Goal: Use online tool/utility: Utilize a website feature to perform a specific function

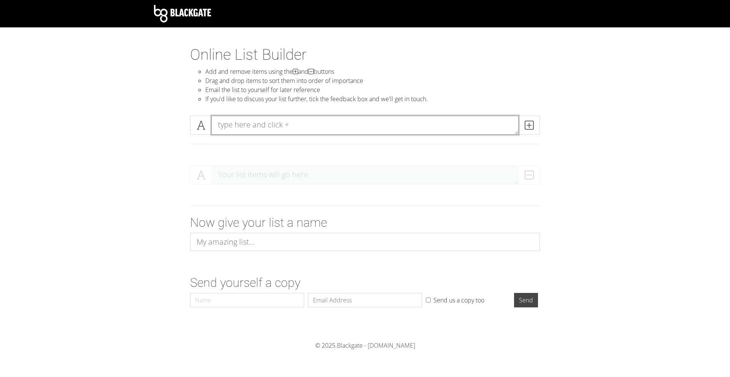
click at [303, 129] on textarea at bounding box center [364, 125] width 307 height 19
type textarea "dirthmouth"
click at [520, 131] on span at bounding box center [529, 125] width 22 height 19
type textarea "forgotten crossroads"
click at [528, 126] on icon at bounding box center [528, 125] width 9 height 8
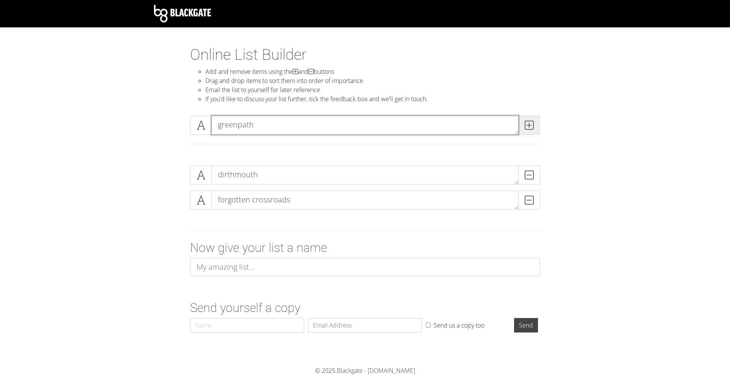
type textarea "greenpath"
click at [531, 124] on icon at bounding box center [528, 125] width 9 height 8
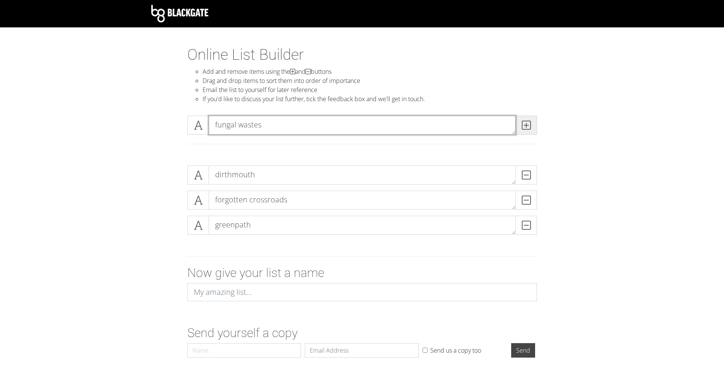
type textarea "fungal wastes"
click at [524, 119] on span at bounding box center [526, 125] width 22 height 19
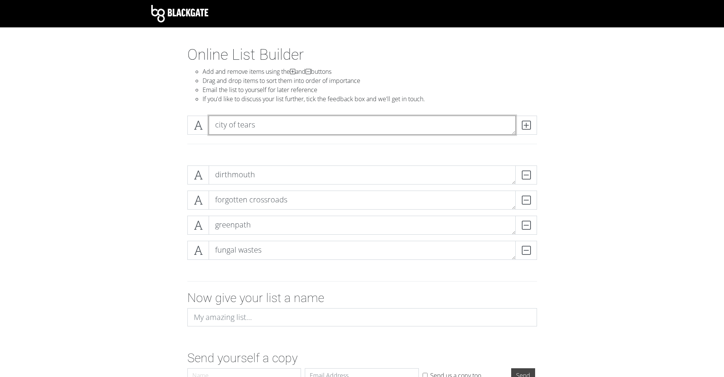
type textarea "city of tears"
click at [521, 135] on div "city of tears" at bounding box center [361, 128] width 353 height 25
click at [524, 128] on icon at bounding box center [526, 125] width 9 height 8
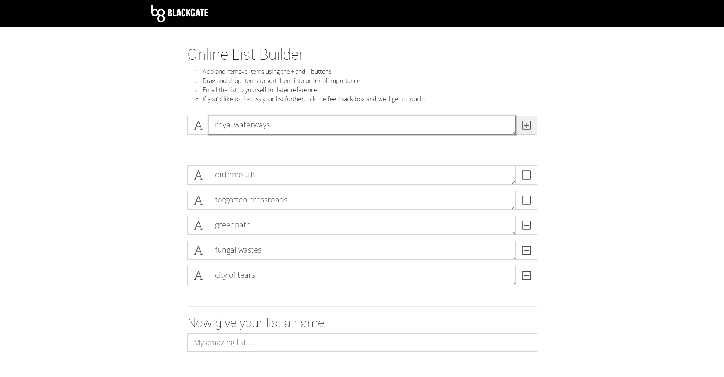
type textarea "royal waterways"
click at [522, 129] on icon at bounding box center [526, 125] width 9 height 8
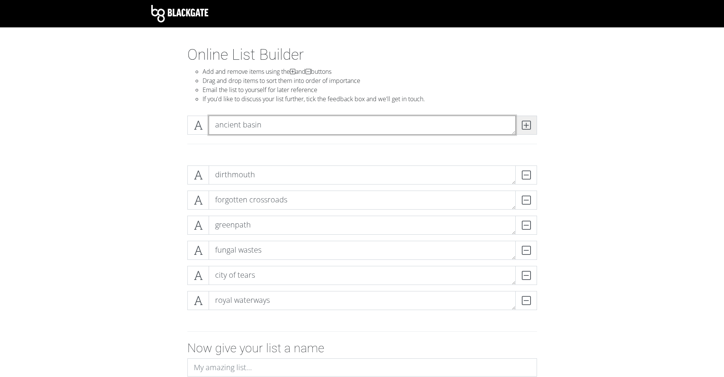
type textarea "ancient basin"
click at [535, 120] on span at bounding box center [526, 125] width 22 height 19
click at [516, 127] on div "kingdoms edge" at bounding box center [362, 125] width 350 height 19
type textarea "kingdoms edge"
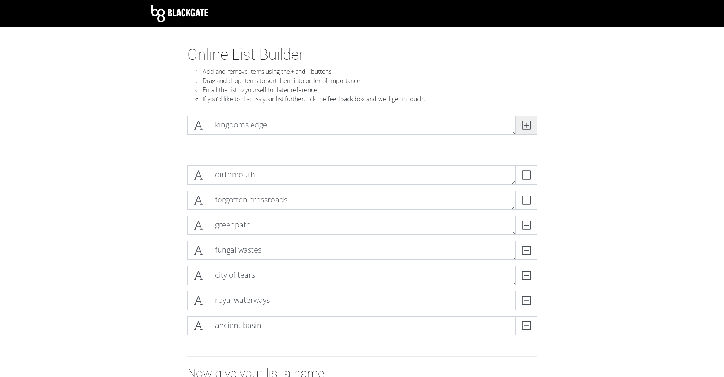
click at [521, 124] on span at bounding box center [526, 125] width 22 height 19
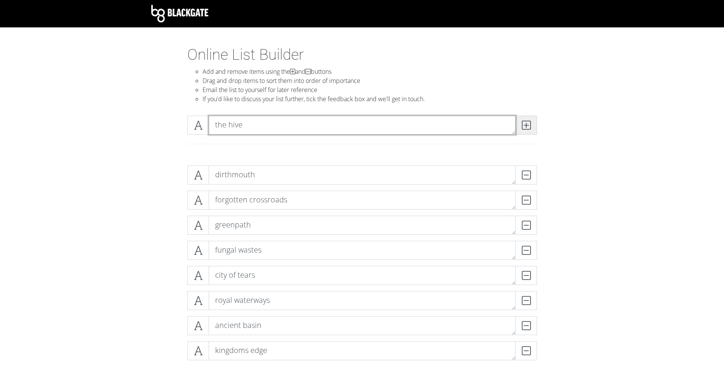
type textarea "the hive"
click at [535, 124] on span at bounding box center [526, 125] width 22 height 19
type textarea "crystal peak"
click at [526, 127] on icon at bounding box center [526, 125] width 9 height 8
type textarea "resting grounds"
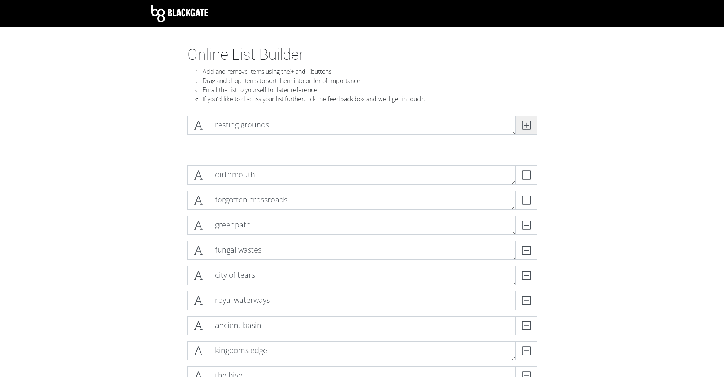
click at [524, 132] on span at bounding box center [526, 125] width 22 height 19
type textarea "fog canyon"
click at [525, 130] on span at bounding box center [526, 125] width 22 height 19
type textarea "deepnest"
click at [525, 129] on icon at bounding box center [526, 125] width 9 height 8
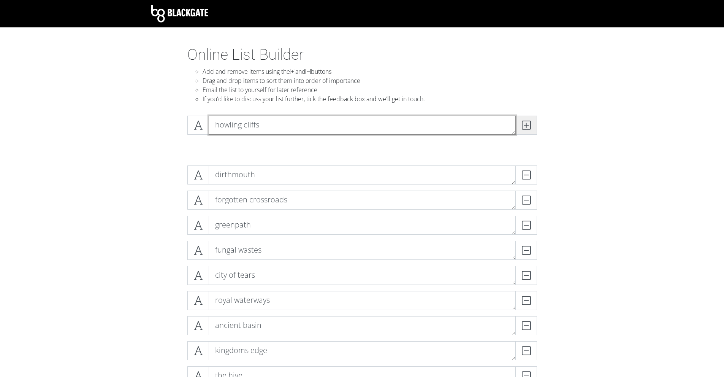
type textarea "howling cliffs"
click at [532, 130] on span at bounding box center [526, 125] width 22 height 19
type textarea "queens garden"
click at [532, 130] on span at bounding box center [526, 125] width 22 height 19
type textarea "[GEOGRAPHIC_DATA]"
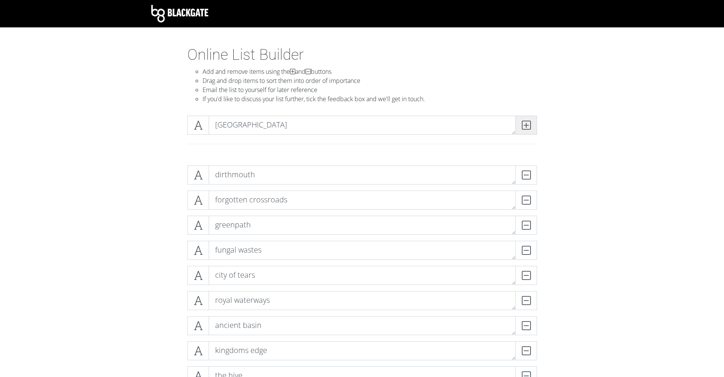
click at [532, 130] on span at bounding box center [526, 125] width 22 height 19
type textarea "abyss"
click at [532, 130] on span at bounding box center [526, 125] width 22 height 19
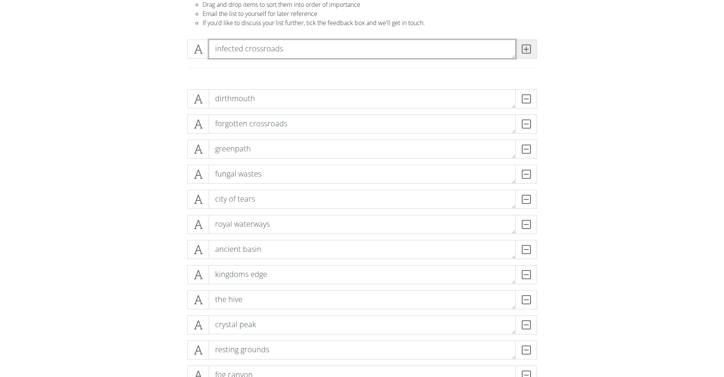
type textarea "infected crossroads"
click at [532, 58] on span at bounding box center [526, 49] width 22 height 19
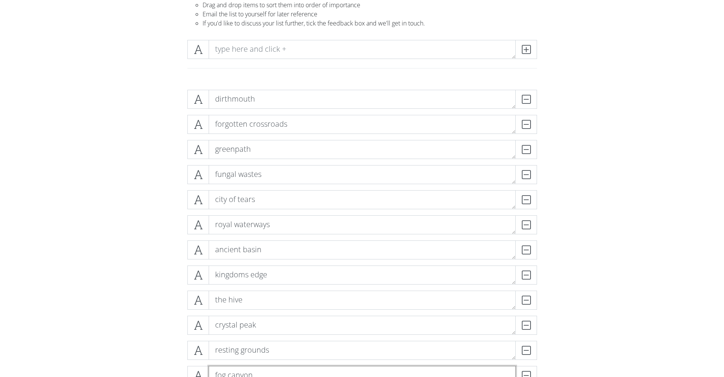
scroll to position [38, 0]
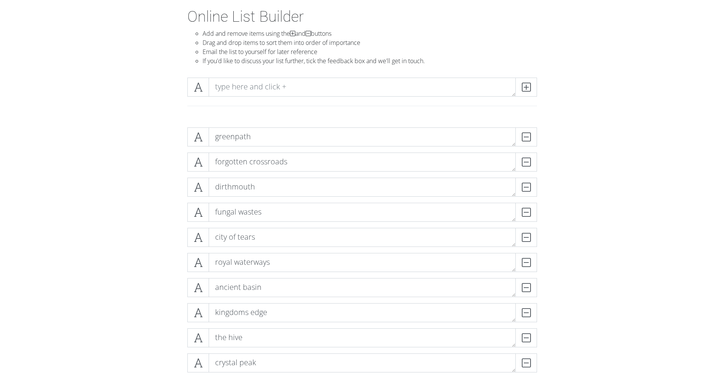
drag, startPoint x: 115, startPoint y: 194, endPoint x: 128, endPoint y: 204, distance: 16.8
drag, startPoint x: 245, startPoint y: 241, endPoint x: 262, endPoint y: 152, distance: 90.5
click at [262, 152] on div "greenpath DELETE forgotten crossroads DELETE dirthmouth DELETE fungal wastes DE…" at bounding box center [362, 352] width 350 height 451
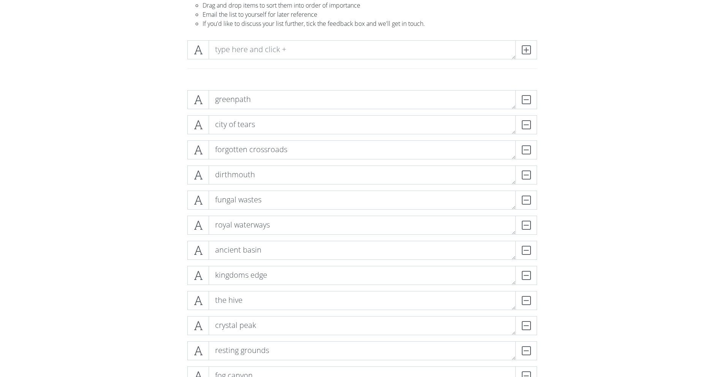
scroll to position [76, 0]
click at [141, 146] on form "greenpath DELETE city of tears DELETE forgotten crossroads DELETE dirthmouth DE…" at bounding box center [362, 372] width 724 height 578
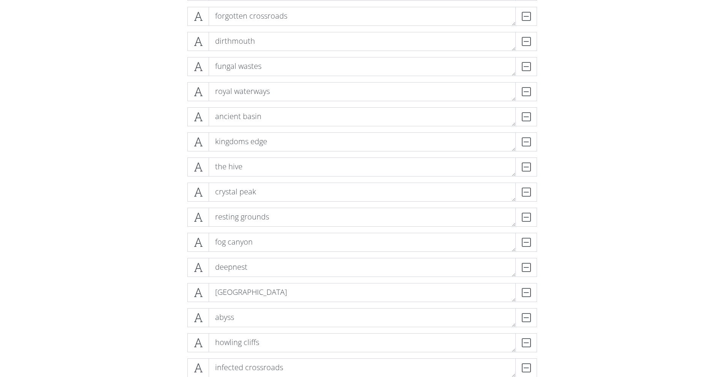
scroll to position [228, 0]
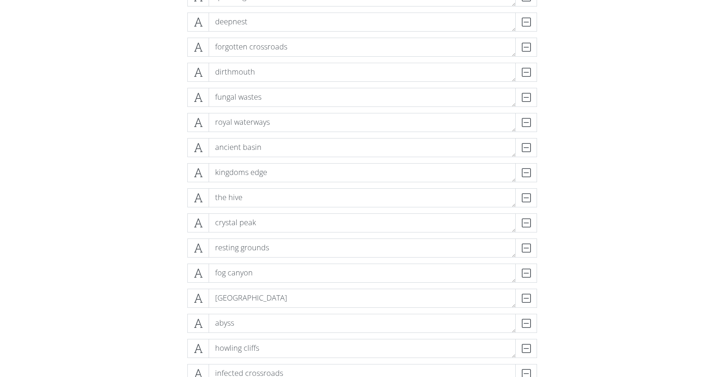
click at [150, 164] on div "greenpath DELETE city of tears DELETE [GEOGRAPHIC_DATA] DELETE deepnest DELETE …" at bounding box center [362, 163] width 433 height 464
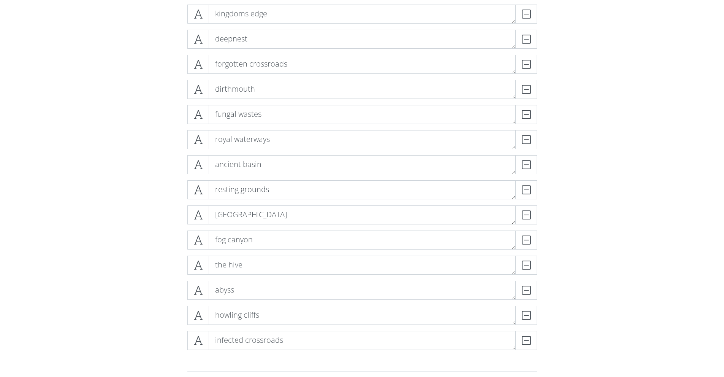
scroll to position [266, 0]
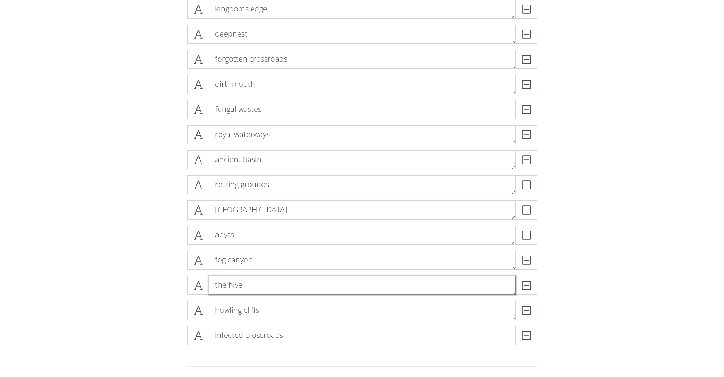
click at [277, 287] on textarea "the hive" at bounding box center [362, 285] width 307 height 19
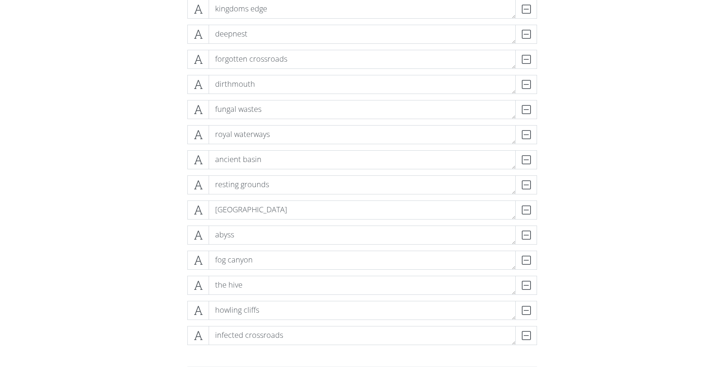
click at [122, 262] on form "greenpath DELETE city of tears DELETE [GEOGRAPHIC_DATA] DELETE crystal peak DEL…" at bounding box center [362, 182] width 724 height 578
click at [155, 296] on div "greenpath DELETE city of tears DELETE [GEOGRAPHIC_DATA] DELETE crystal peak DEL…" at bounding box center [362, 125] width 433 height 464
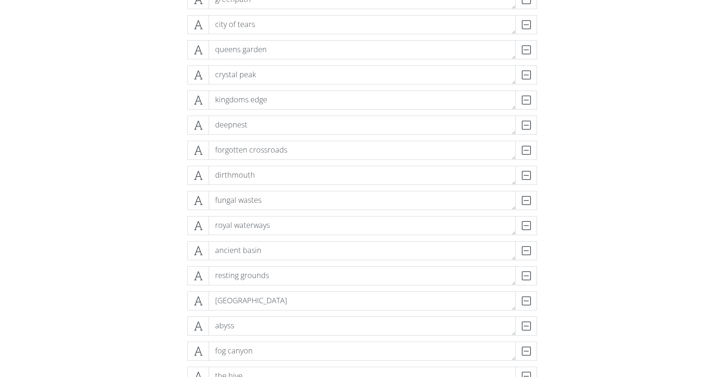
scroll to position [171, 0]
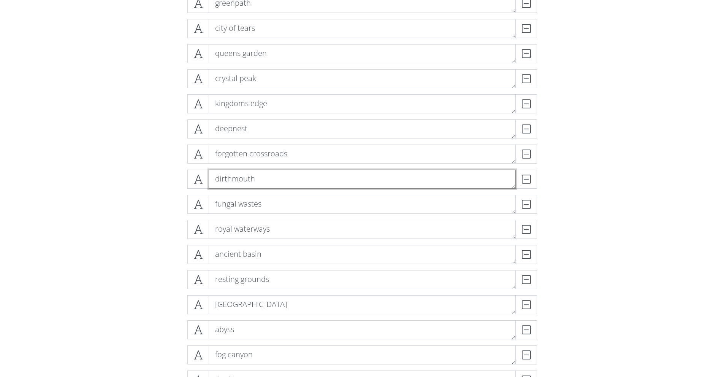
drag, startPoint x: 253, startPoint y: 179, endPoint x: 267, endPoint y: 185, distance: 15.2
click at [258, 204] on div "greenpath DELETE city of tears DELETE [GEOGRAPHIC_DATA] DELETE crystal peak DEL…" at bounding box center [362, 219] width 350 height 451
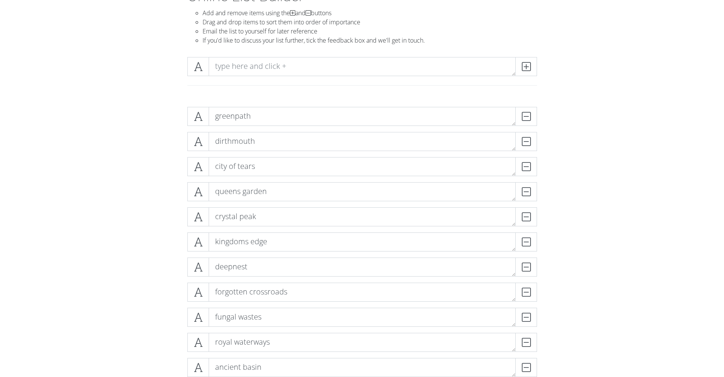
scroll to position [62, 0]
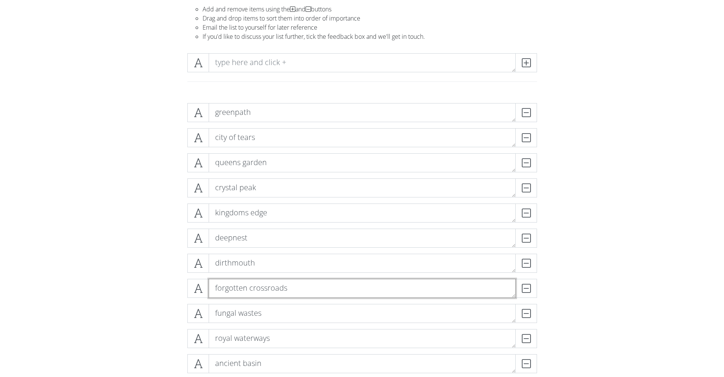
click at [293, 285] on textarea "forgotten crossroads" at bounding box center [362, 288] width 307 height 19
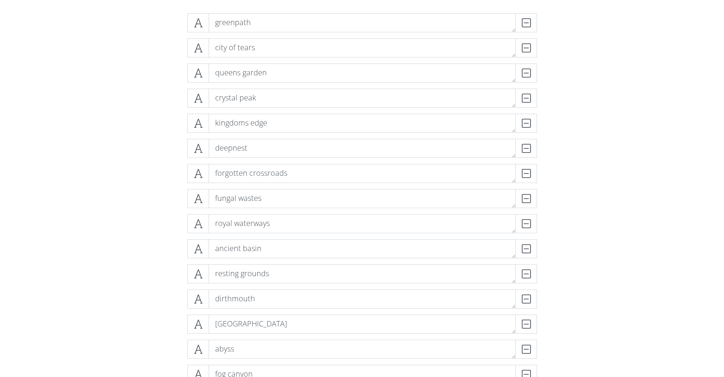
scroll to position [176, 0]
click at [122, 256] on form "greenpath DELETE city of tears DELETE [GEOGRAPHIC_DATA] DELETE crystal peak DEL…" at bounding box center [362, 272] width 724 height 578
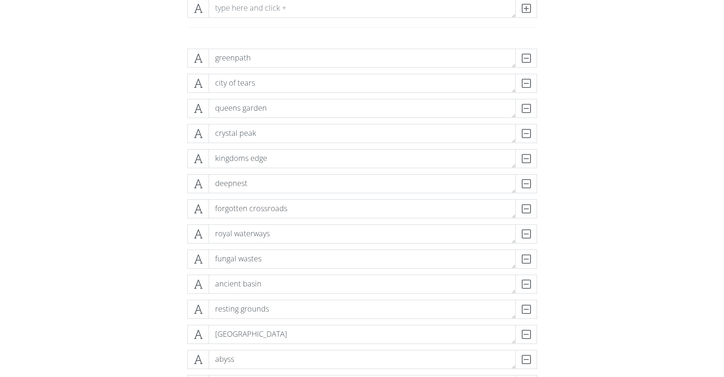
scroll to position [138, 0]
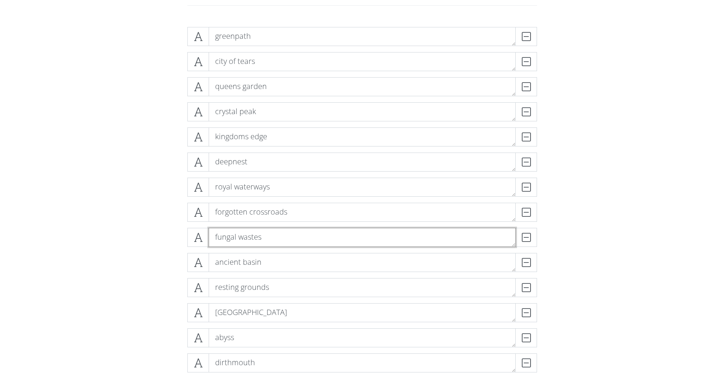
drag, startPoint x: 261, startPoint y: 237, endPoint x: 260, endPoint y: 209, distance: 28.5
click at [260, 209] on div "greenpath DELETE city of tears DELETE [GEOGRAPHIC_DATA] DELETE crystal peak DEL…" at bounding box center [362, 252] width 350 height 451
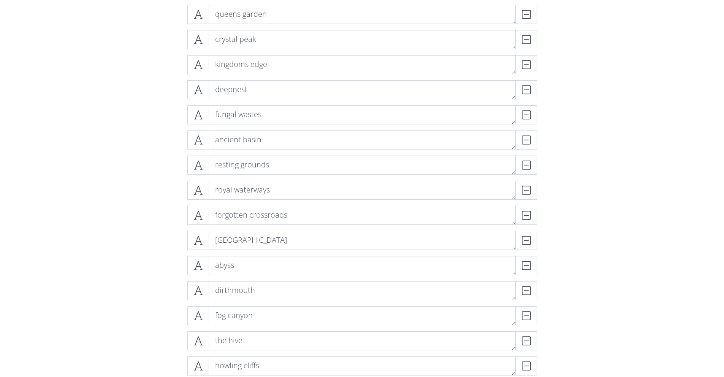
scroll to position [214, 0]
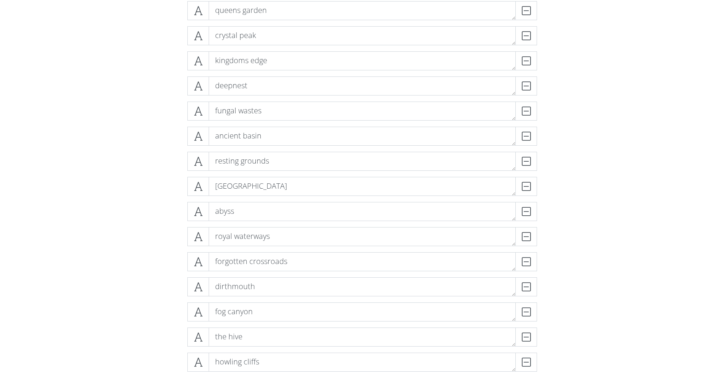
click at [144, 261] on form "greenpath DELETE city of tears DELETE [GEOGRAPHIC_DATA] DELETE crystal peak DEL…" at bounding box center [362, 234] width 724 height 578
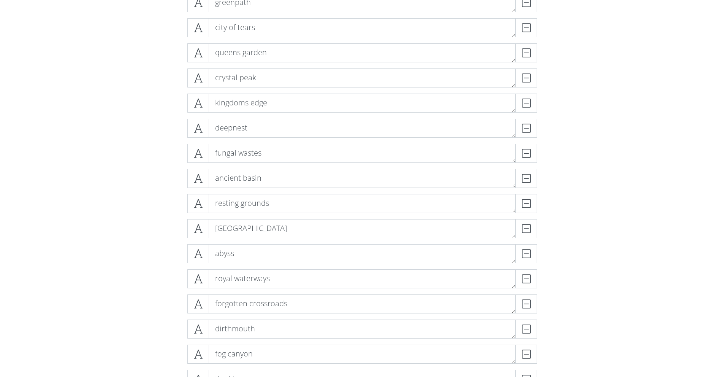
scroll to position [171, 0]
click at [71, 211] on form "greenpath DELETE city of tears DELETE [GEOGRAPHIC_DATA] DELETE crystal peak DEL…" at bounding box center [362, 277] width 724 height 578
drag, startPoint x: 95, startPoint y: 233, endPoint x: 87, endPoint y: 231, distance: 8.2
click at [94, 233] on form "greenpath DELETE city of tears DELETE [GEOGRAPHIC_DATA] DELETE crystal peak DEL…" at bounding box center [362, 277] width 724 height 578
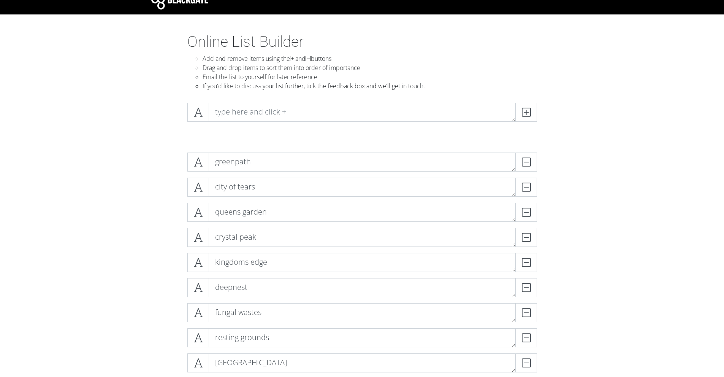
scroll to position [0, 0]
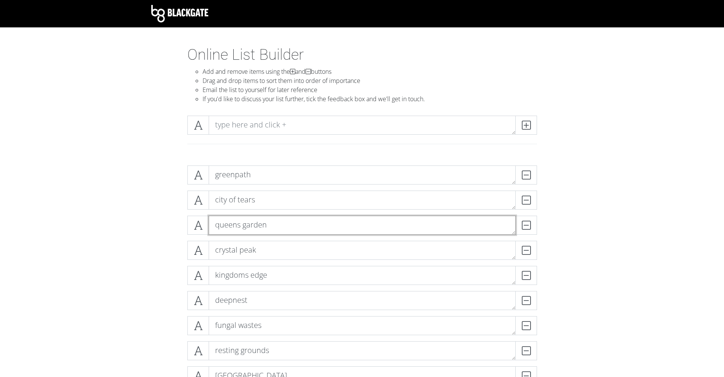
click at [314, 230] on textarea "queens garden" at bounding box center [362, 224] width 307 height 19
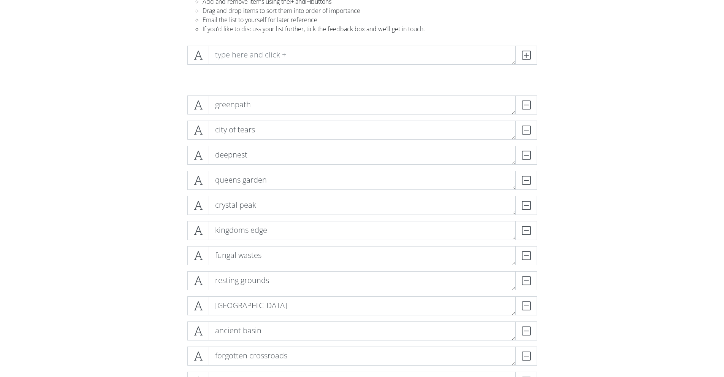
scroll to position [76, 0]
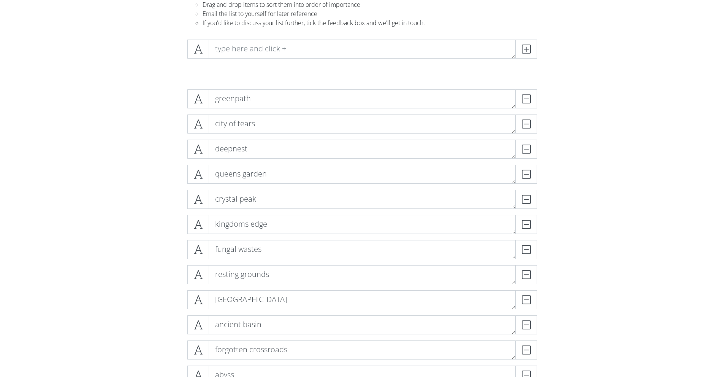
click at [120, 257] on form "greenpath DELETE city of tears DELETE deepnest DELETE [GEOGRAPHIC_DATA] DELETE …" at bounding box center [362, 372] width 724 height 578
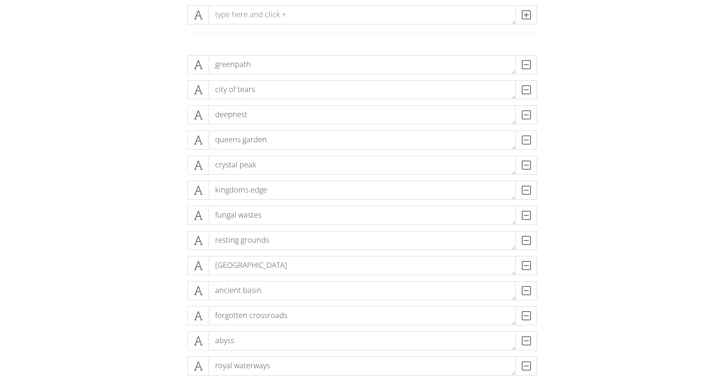
scroll to position [114, 0]
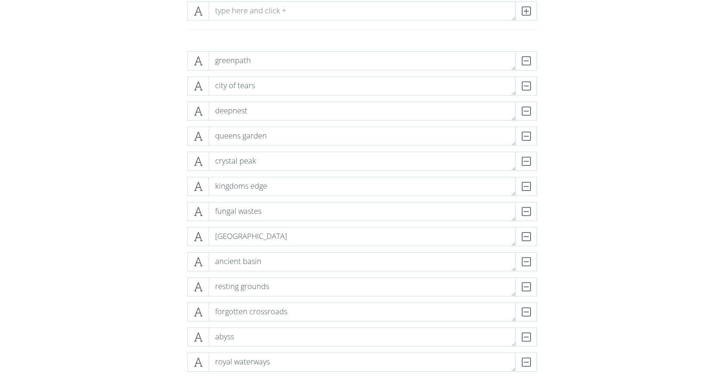
click at [127, 276] on form "greenpath DELETE city of tears DELETE deepnest DELETE [GEOGRAPHIC_DATA] DELETE …" at bounding box center [362, 334] width 724 height 578
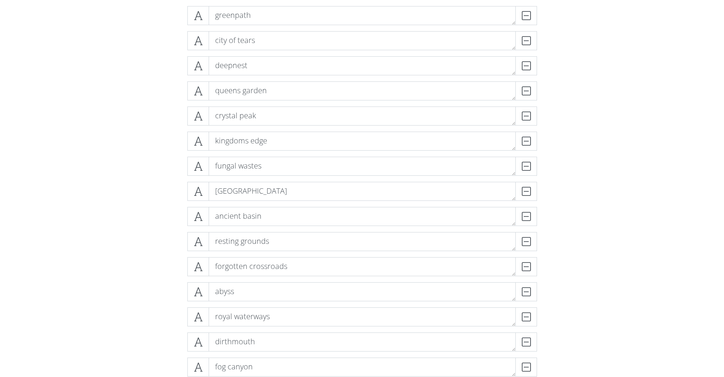
scroll to position [152, 0]
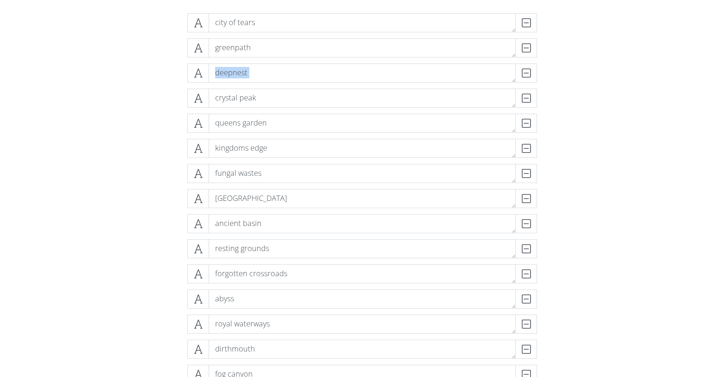
drag, startPoint x: 119, startPoint y: 77, endPoint x: 172, endPoint y: 102, distance: 59.0
click at [172, 102] on form "city of tears DELETE greenpath DELETE deepnest DELETE crystal peak DELETE [GEOG…" at bounding box center [362, 296] width 724 height 578
click at [173, 102] on div "city of tears DELETE greenpath DELETE deepnest DELETE crystal peak DELETE [GEOG…" at bounding box center [362, 239] width 433 height 464
click at [195, 98] on icon at bounding box center [198, 98] width 9 height 8
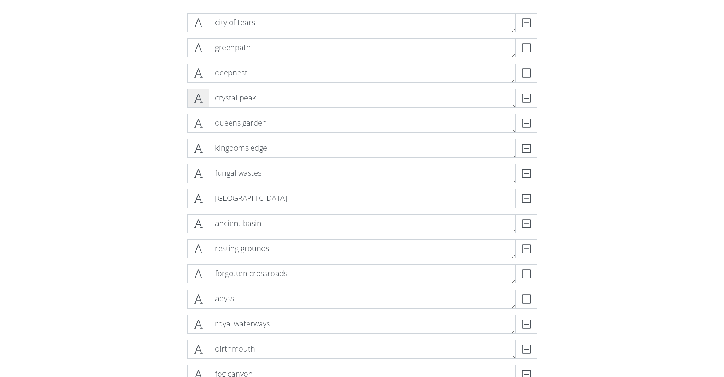
click at [195, 98] on icon at bounding box center [198, 98] width 9 height 8
click at [200, 116] on span at bounding box center [198, 123] width 22 height 19
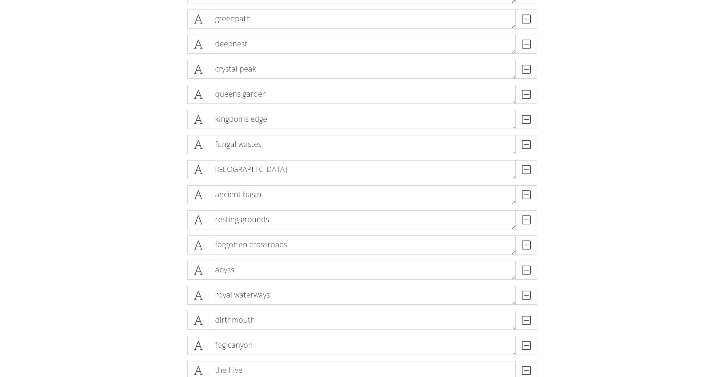
scroll to position [228, 0]
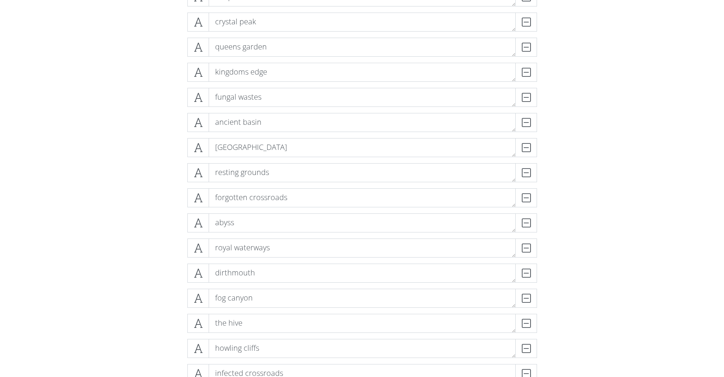
click at [157, 196] on div "city of tears DELETE greenpath DELETE deepnest DELETE crystal peak DELETE [GEOG…" at bounding box center [362, 163] width 433 height 464
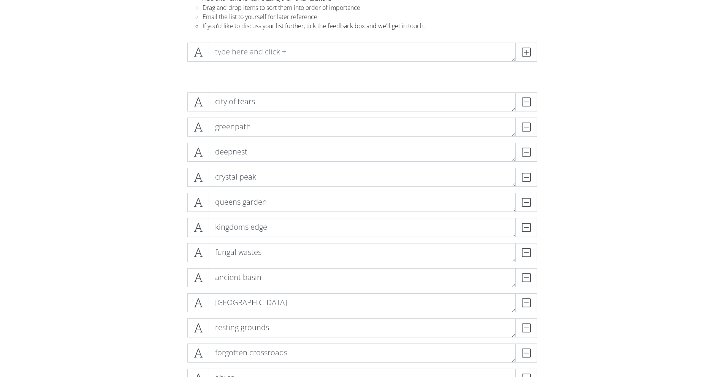
scroll to position [76, 0]
drag, startPoint x: 151, startPoint y: 240, endPoint x: 181, endPoint y: 241, distance: 29.7
click at [181, 241] on div "city of tears DELETE greenpath DELETE deepnest DELETE crystal peak DELETE [GEOG…" at bounding box center [362, 315] width 433 height 464
click at [575, 211] on div "city of tears DELETE greenpath DELETE deepnest DELETE crystal peak DELETE [GEOG…" at bounding box center [362, 315] width 433 height 464
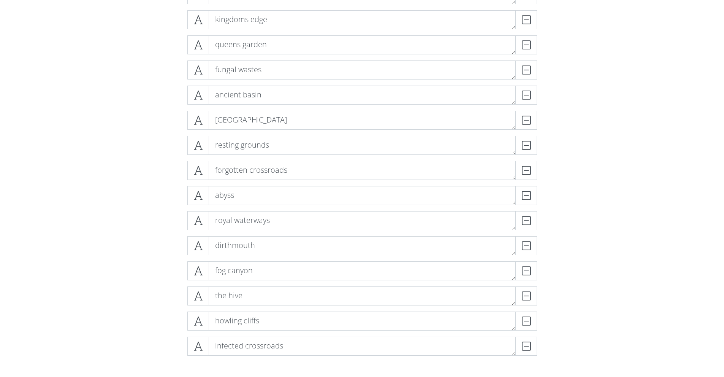
scroll to position [266, 0]
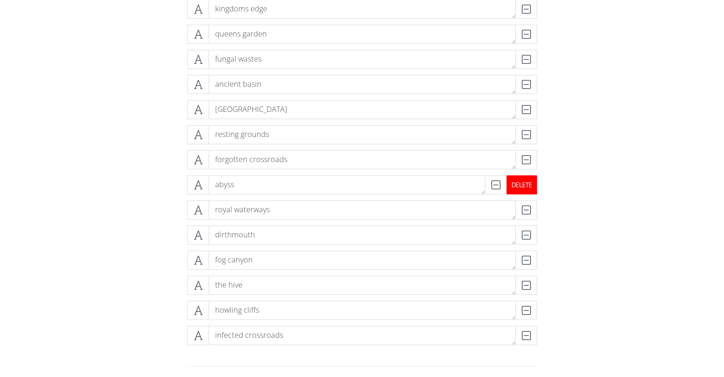
click at [524, 189] on div "DELETE" at bounding box center [522, 184] width 30 height 19
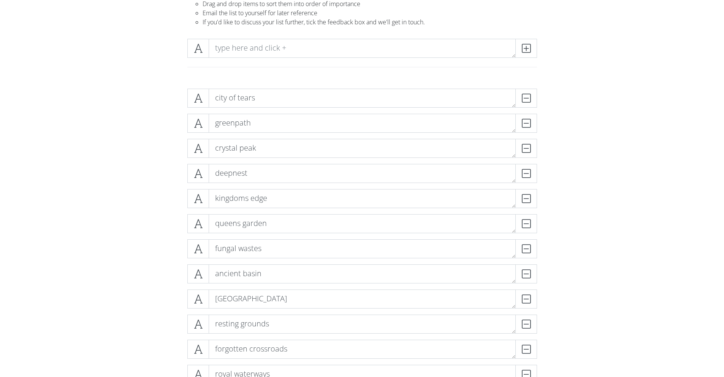
scroll to position [76, 0]
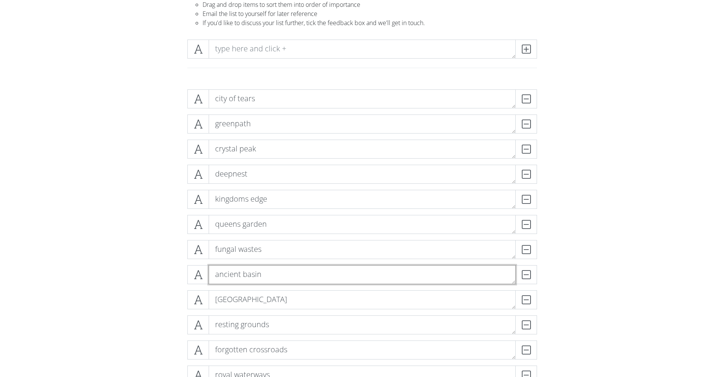
click at [277, 278] on textarea "ancient basin" at bounding box center [362, 274] width 307 height 19
type textarea "ancient basin and abyss"
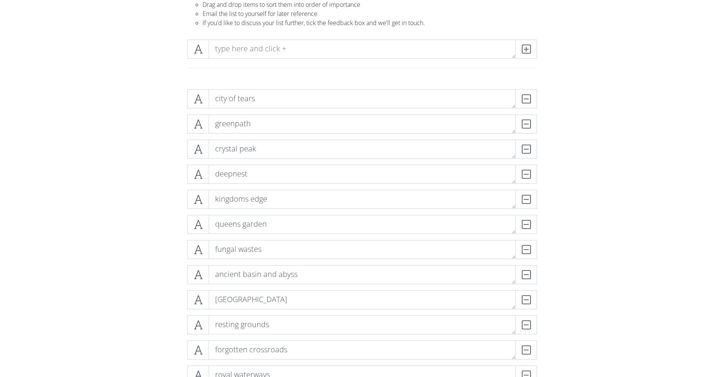
click at [708, 278] on form "city of tears DELETE greenpath DELETE crystal peak DELETE deepnest DELETE kingd…" at bounding box center [362, 359] width 724 height 553
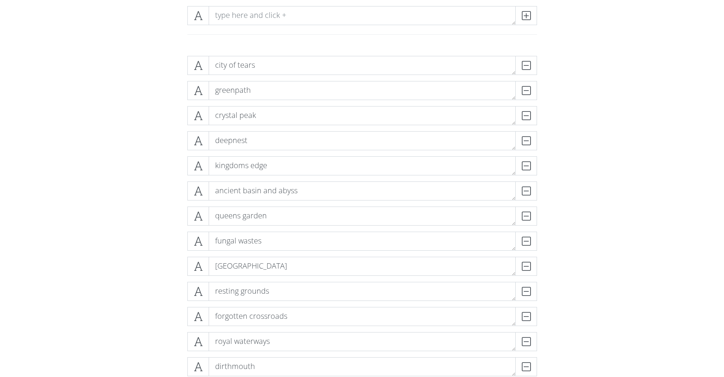
scroll to position [114, 0]
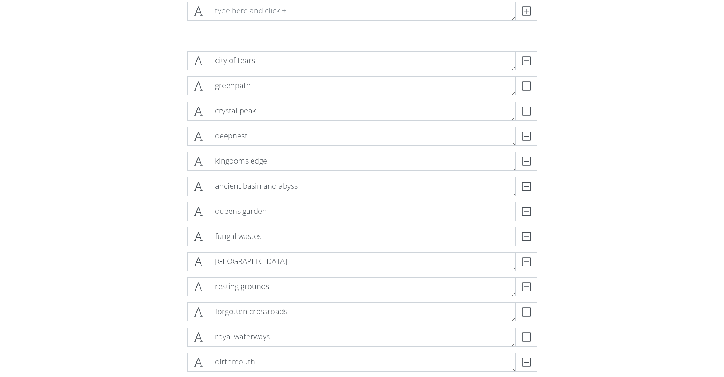
click at [114, 229] on form "city of tears DELETE greenpath DELETE crystal peak DELETE deepnest DELETE kingd…" at bounding box center [362, 321] width 724 height 553
drag, startPoint x: 135, startPoint y: 221, endPoint x: 135, endPoint y: 195, distance: 25.8
click at [135, 195] on form "city of tears DELETE greenpath DELETE crystal peak DELETE deepnest DELETE kingd…" at bounding box center [362, 321] width 724 height 553
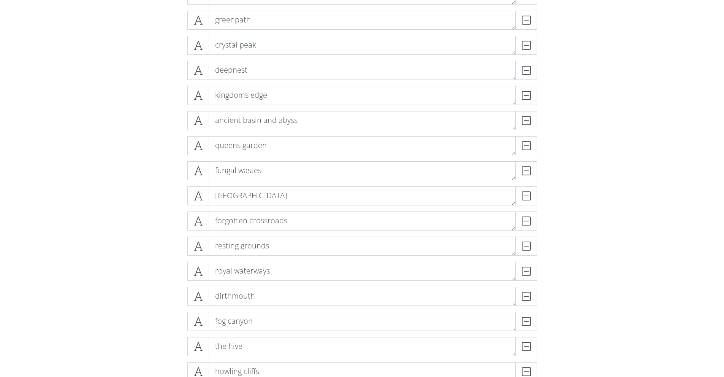
scroll to position [152, 0]
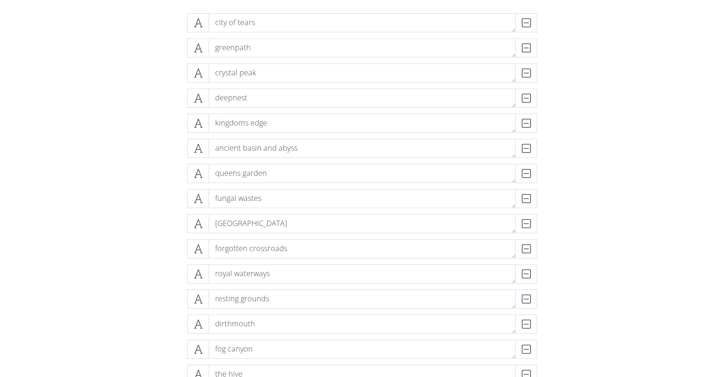
click at [137, 260] on form "city of tears DELETE greenpath DELETE crystal peak DELETE deepnest DELETE kingd…" at bounding box center [362, 283] width 724 height 553
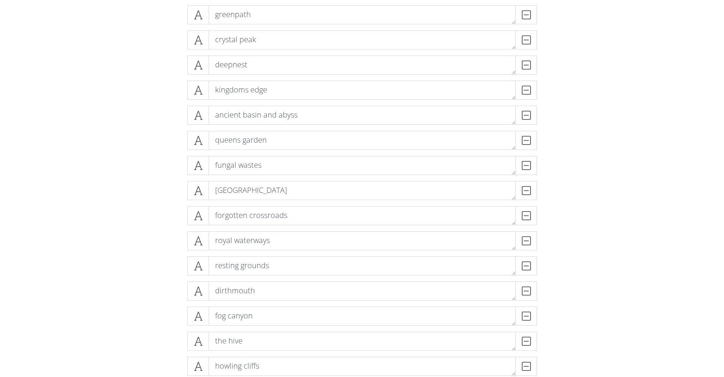
scroll to position [190, 0]
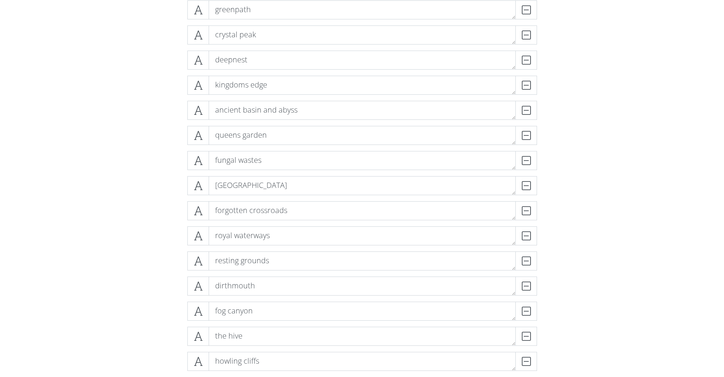
click at [137, 260] on form "city of tears DELETE greenpath DELETE crystal peak DELETE deepnest DELETE kingd…" at bounding box center [362, 245] width 724 height 553
click at [144, 264] on form "city of tears DELETE greenpath DELETE crystal peak DELETE deepnest DELETE kingd…" at bounding box center [362, 245] width 724 height 553
drag, startPoint x: 649, startPoint y: 209, endPoint x: 678, endPoint y: 228, distance: 33.7
click at [651, 209] on form "city of tears DELETE greenpath DELETE crystal peak DELETE deepnest DELETE kingd…" at bounding box center [362, 245] width 724 height 553
click at [676, 228] on form "city of tears DELETE greenpath DELETE crystal peak DELETE deepnest DELETE kingd…" at bounding box center [362, 245] width 724 height 553
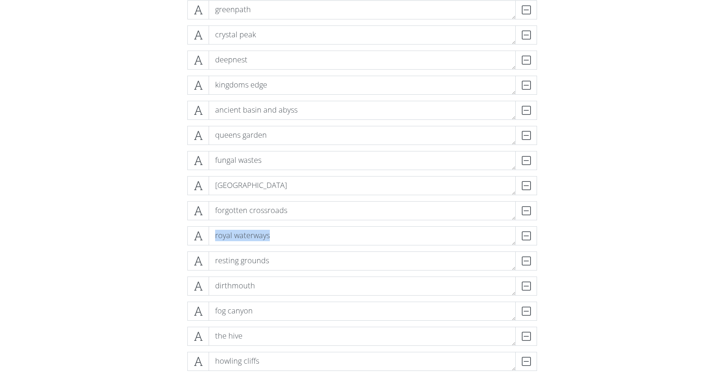
click at [675, 233] on form "city of tears DELETE greenpath DELETE crystal peak DELETE deepnest DELETE kingd…" at bounding box center [362, 245] width 724 height 553
click at [673, 234] on form "city of tears DELETE greenpath DELETE crystal peak DELETE deepnest DELETE kingd…" at bounding box center [362, 245] width 724 height 553
click at [672, 240] on form "city of tears DELETE greenpath DELETE crystal peak DELETE deepnest DELETE kingd…" at bounding box center [362, 245] width 724 height 553
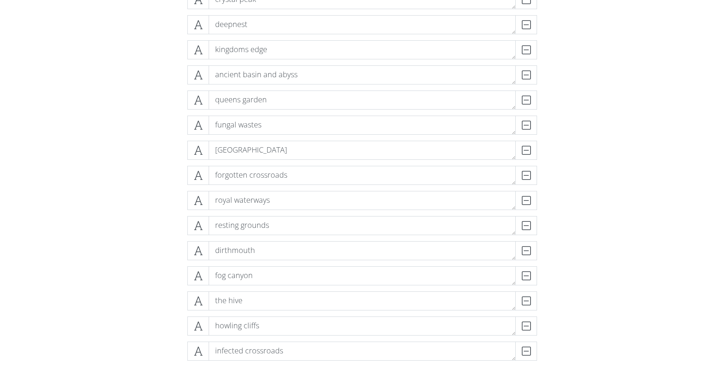
scroll to position [266, 0]
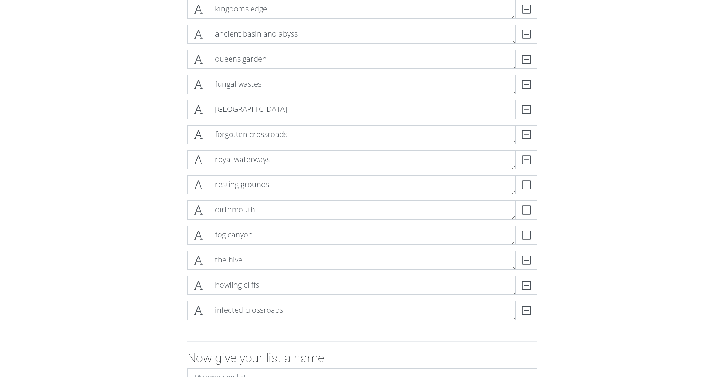
click at [182, 106] on div "greenpath DELETE city of tears DELETE crystal peak DELETE deepnest DELETE kingd…" at bounding box center [362, 112] width 433 height 439
click at [659, 76] on form "greenpath DELETE city of tears DELETE crystal peak DELETE deepnest DELETE kingd…" at bounding box center [362, 169] width 724 height 553
